Goal: Find specific page/section: Find specific page/section

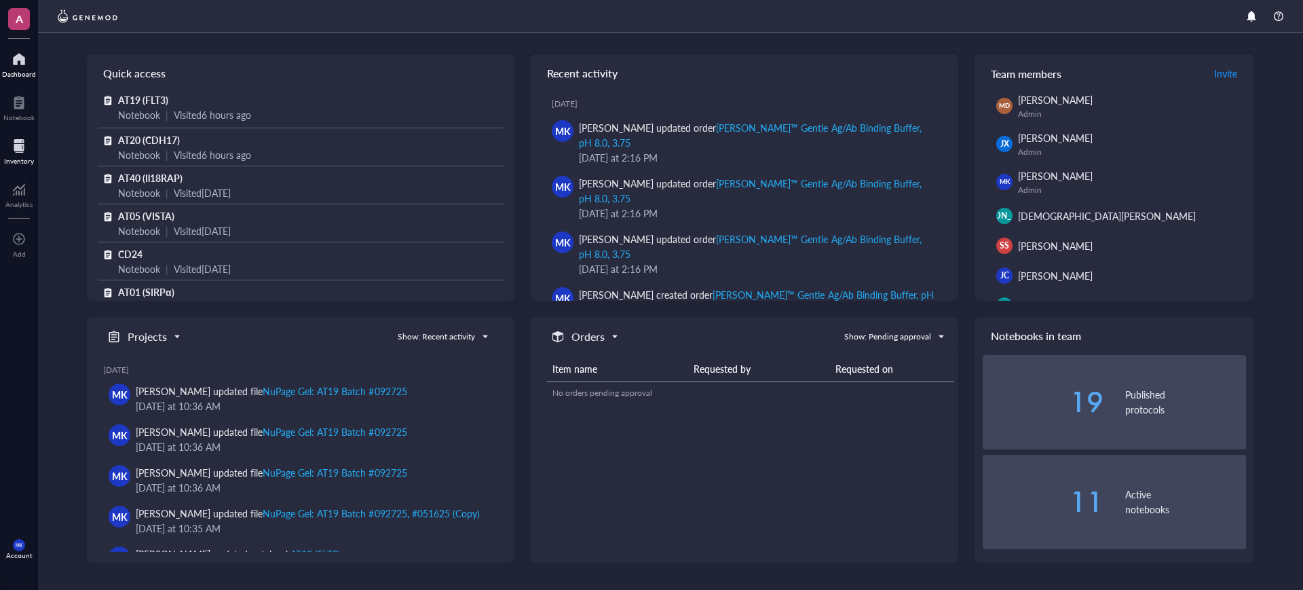
click at [12, 141] on div at bounding box center [19, 146] width 30 height 22
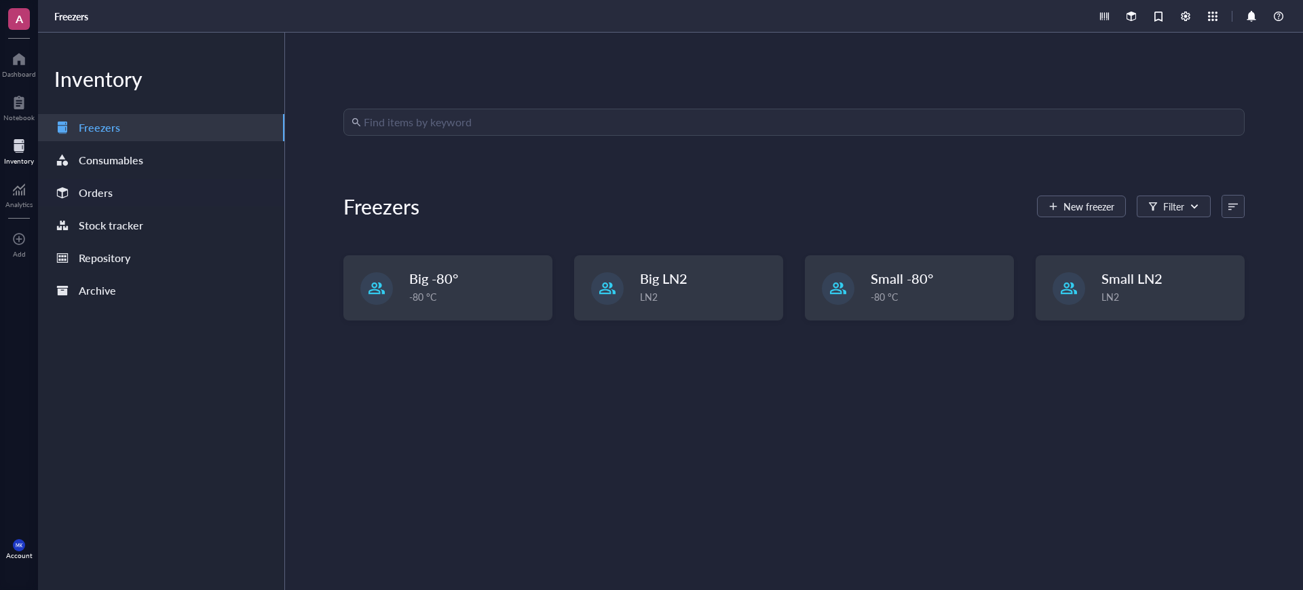
drag, startPoint x: 177, startPoint y: 208, endPoint x: 166, endPoint y: 189, distance: 21.9
click at [166, 189] on div "Inventory Freezers Consumables Orders Stock tracker Repository Archive" at bounding box center [161, 311] width 247 height 557
click at [166, 189] on div "Orders" at bounding box center [161, 192] width 246 height 27
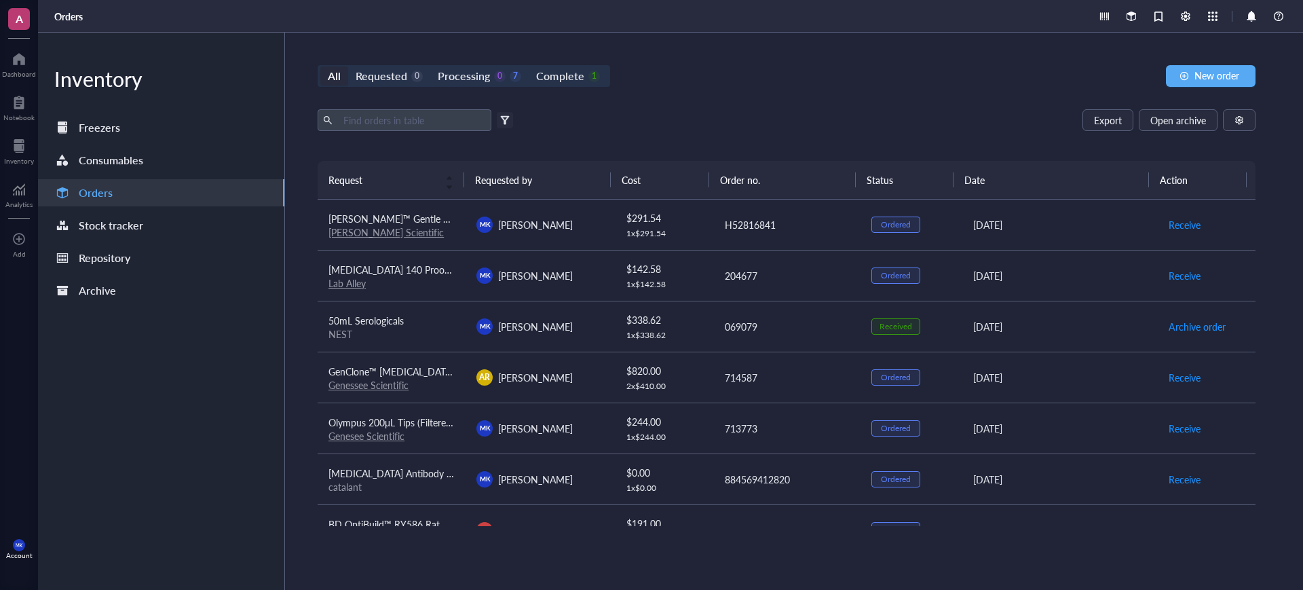
click at [684, 118] on div "Export Open archive" at bounding box center [787, 120] width 938 height 22
